Goal: Check status: Check status

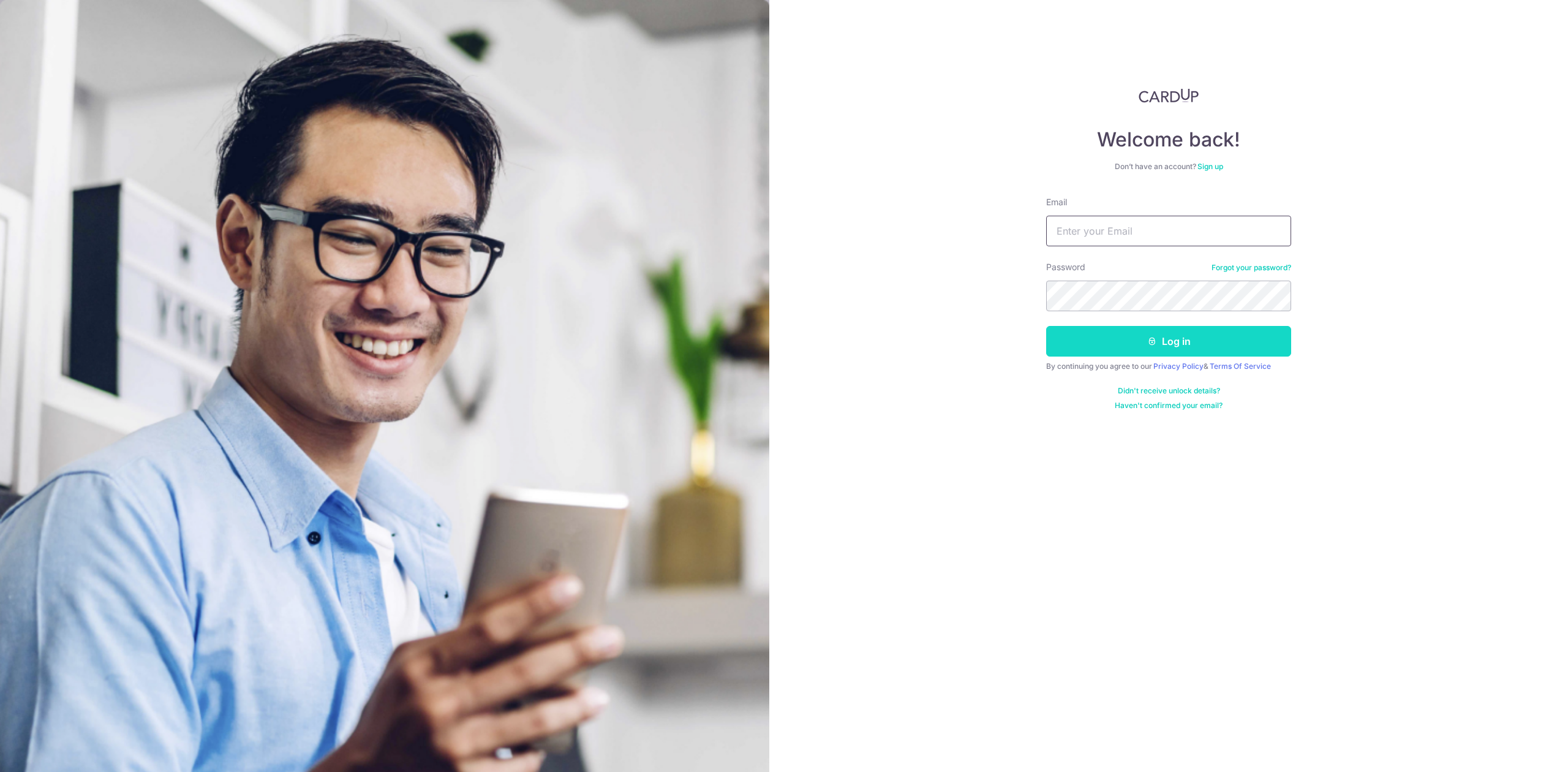
type input "[PERSON_NAME][EMAIL_ADDRESS][DOMAIN_NAME]"
click at [1101, 339] on button "Log in" at bounding box center [1169, 341] width 245 height 30
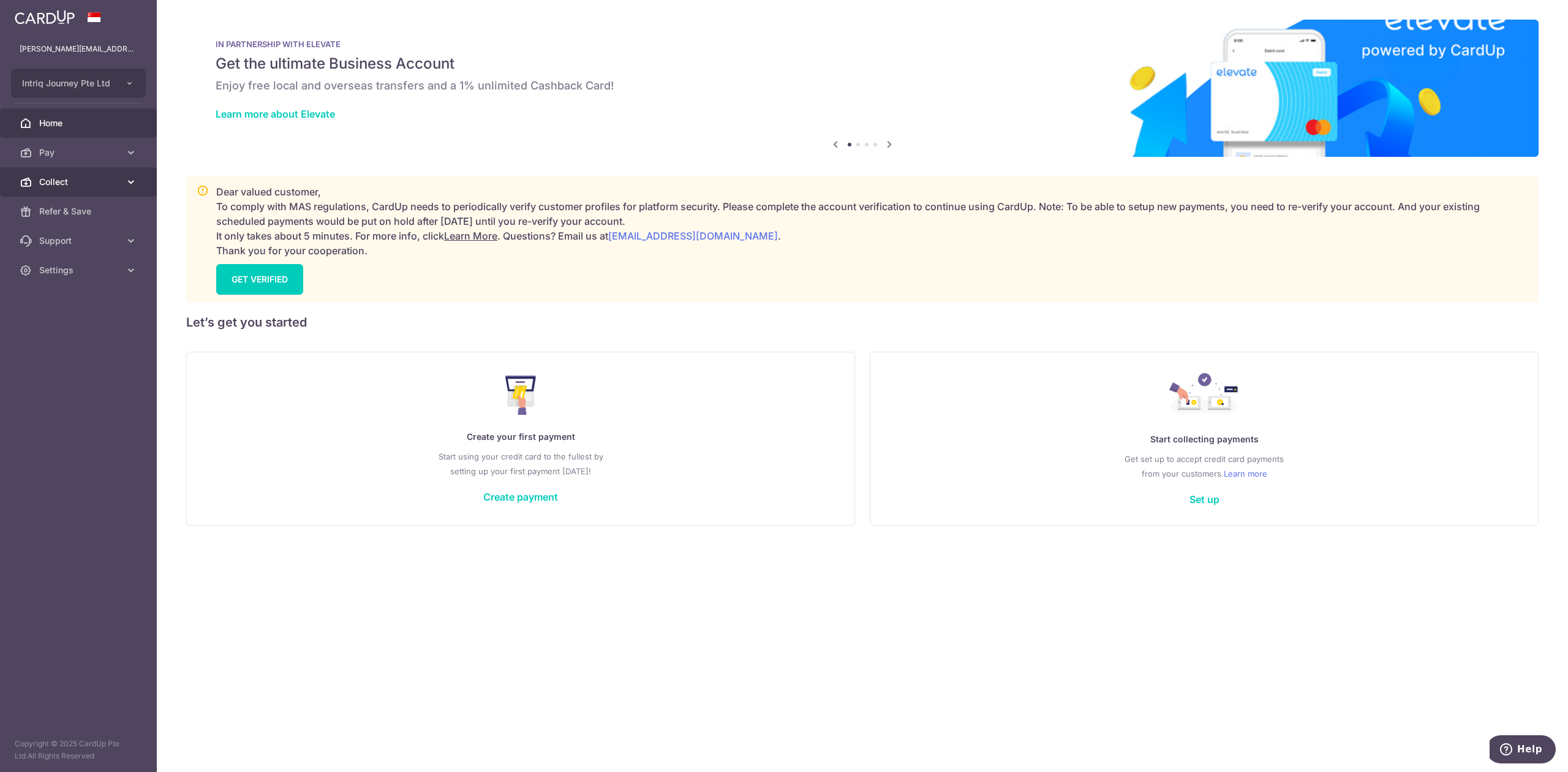
click at [53, 181] on span "Collect" at bounding box center [80, 181] width 81 height 12
click at [66, 216] on span "Dashboard" at bounding box center [80, 211] width 81 height 12
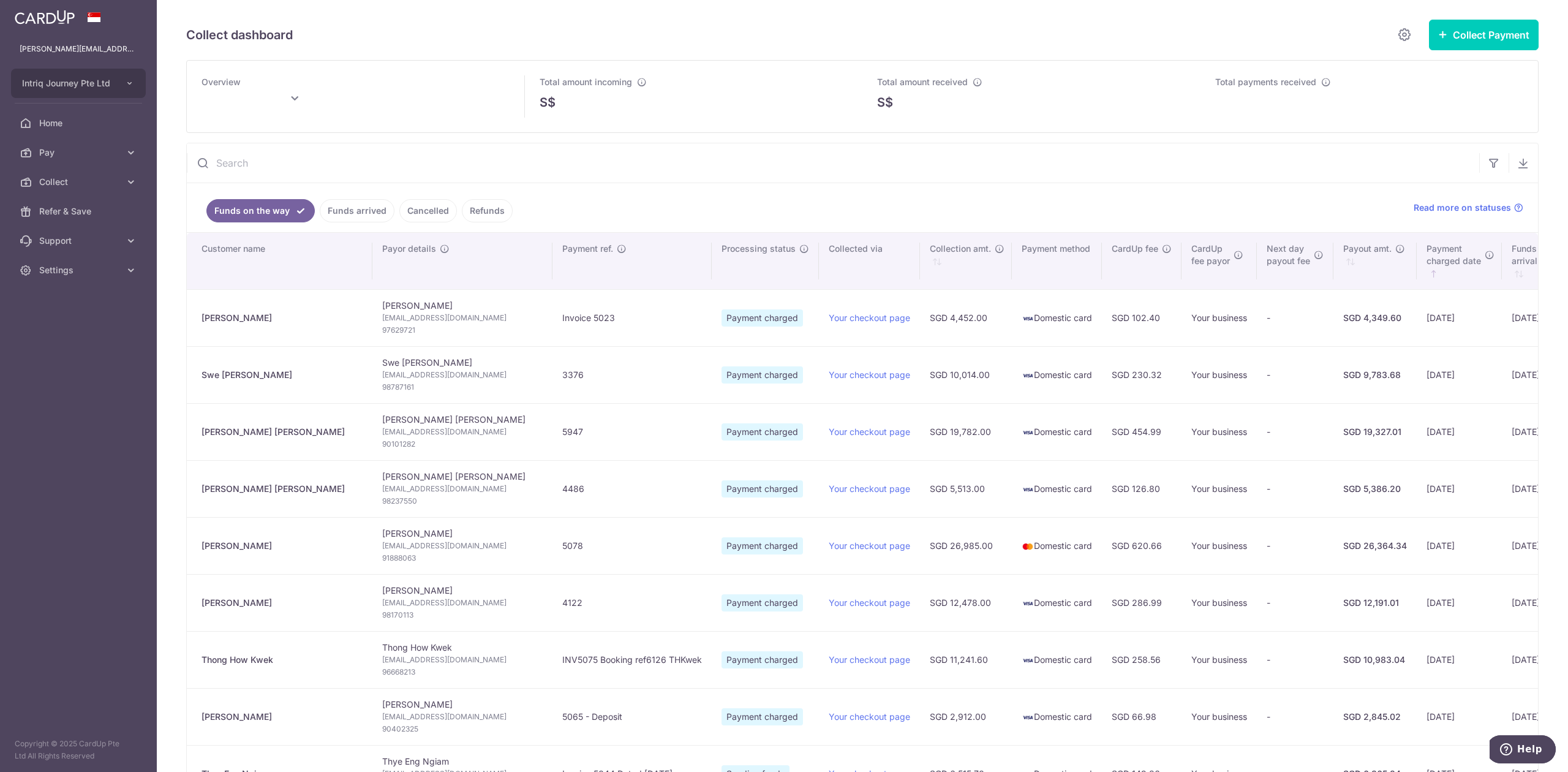
type input "September 2025"
type input "[DATE]"
